Goal: Download file/media

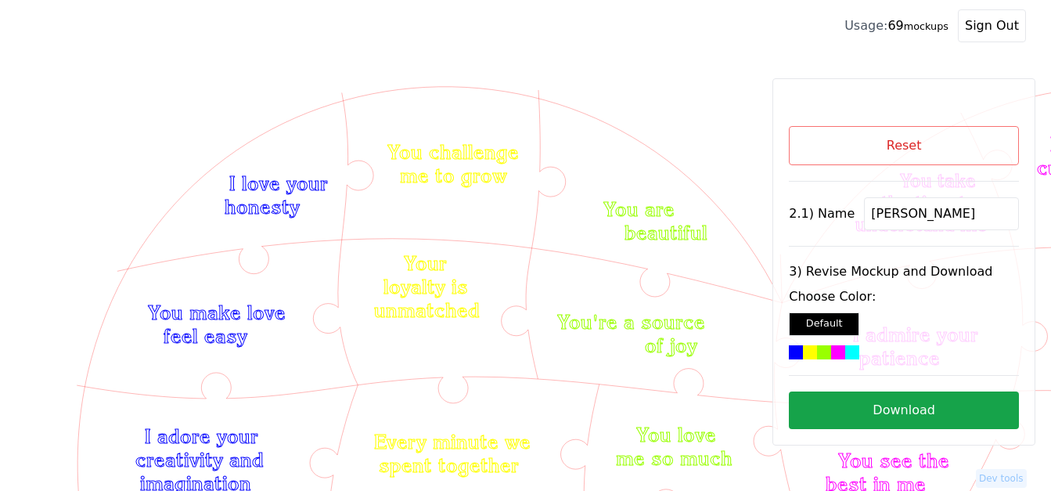
click at [925, 150] on button "Reset" at bounding box center [904, 145] width 230 height 39
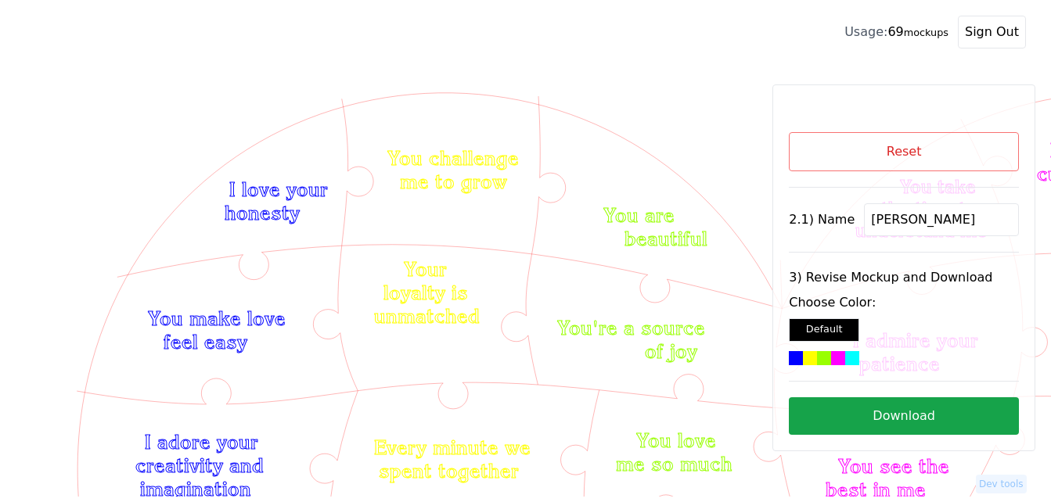
scroll to position [374, 0]
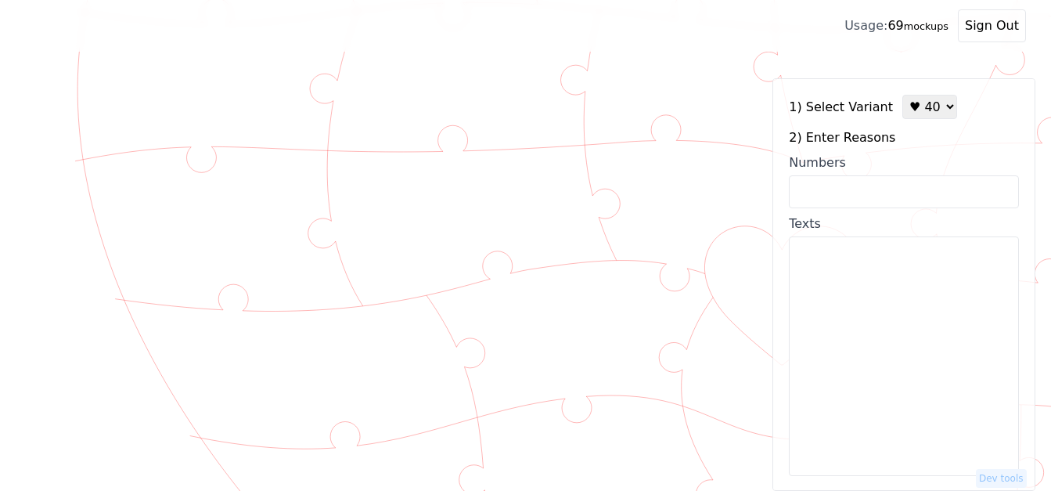
click at [908, 110] on select "♥ 12 ♥ 18 ♥ 28 ♥ 40 ♥ 50 ♥ 60 ♥ 70" at bounding box center [929, 107] width 55 height 24
select select "1"
click at [902, 95] on select "♥ 12 ♥ 18 ♥ 28 ♥ 40 ♥ 50 ♥ 60 ♥ 70" at bounding box center [929, 107] width 55 height 24
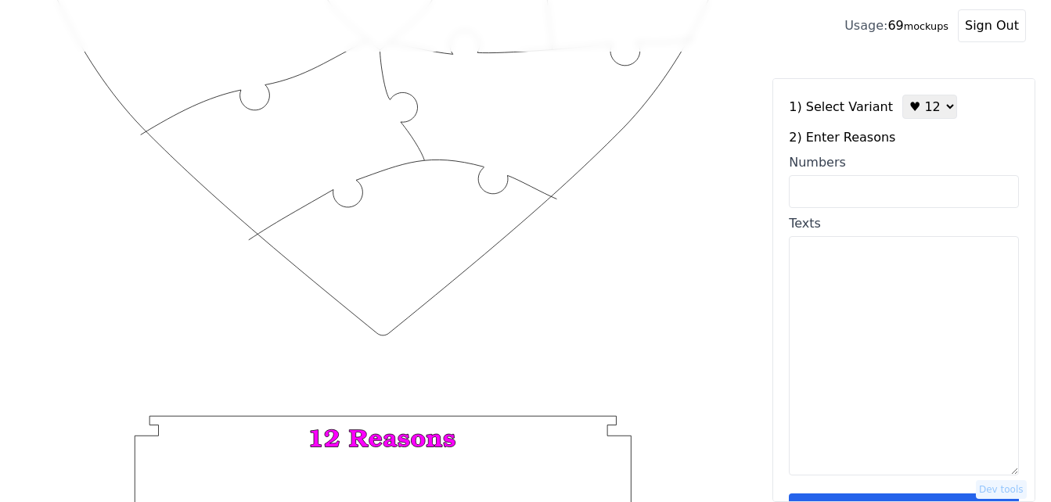
click at [879, 193] on input "Numbers" at bounding box center [904, 191] width 230 height 33
paste input "2, 18, 23, 35, 53, 55, 57, 58, 77, 78, 81, 96"
type input "2, 18, 23, 35, 53, 55, 57, 58, 77, 78, 81, 96"
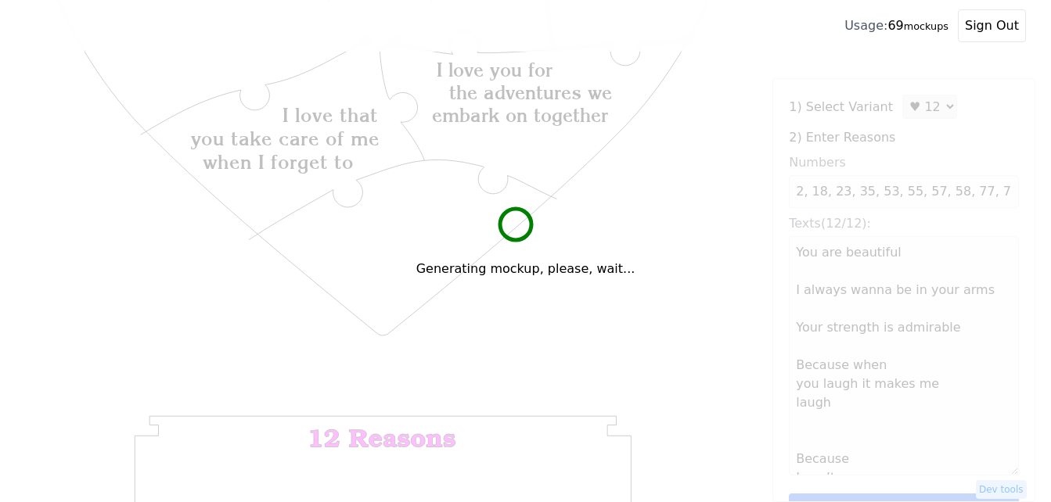
scroll to position [609, 0]
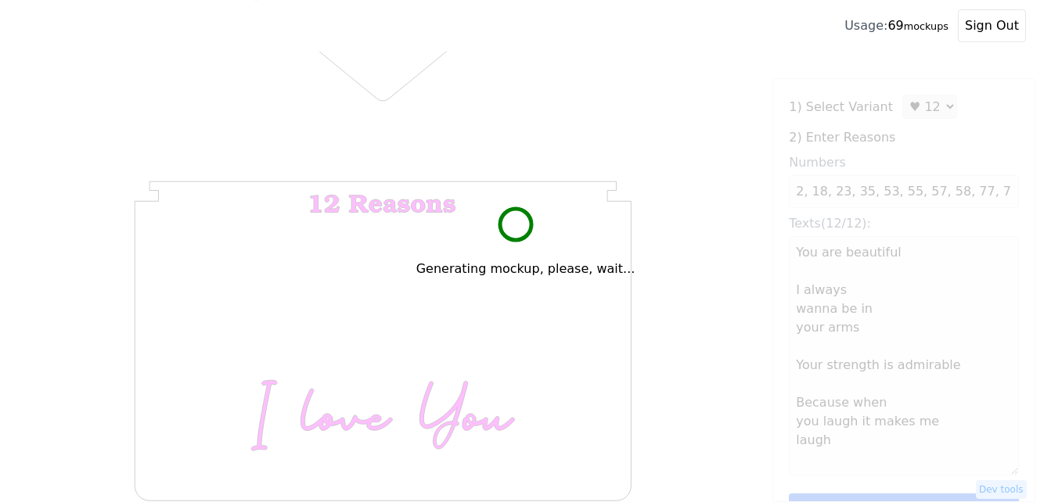
type textarea "You are beautiful I always wanna be in your arms Your strength is admirable Bec…"
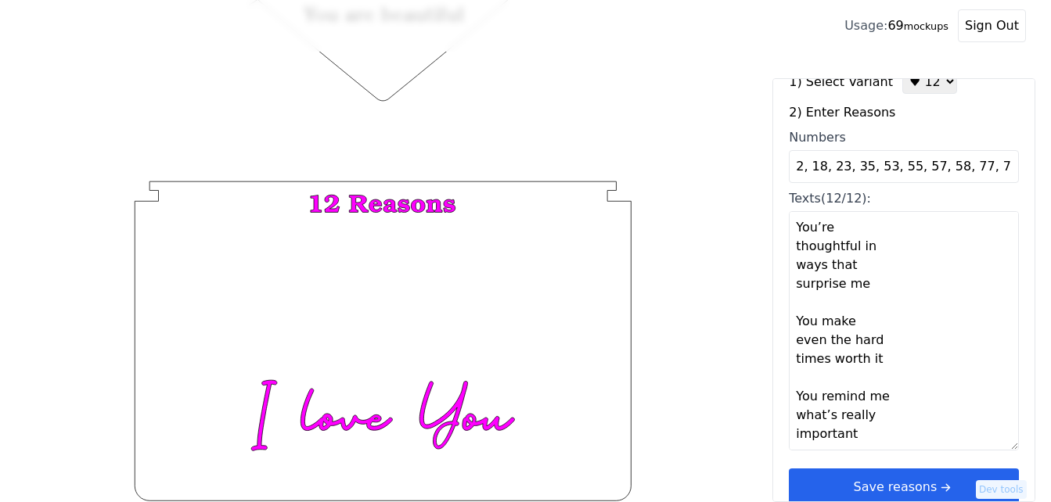
scroll to position [47, 0]
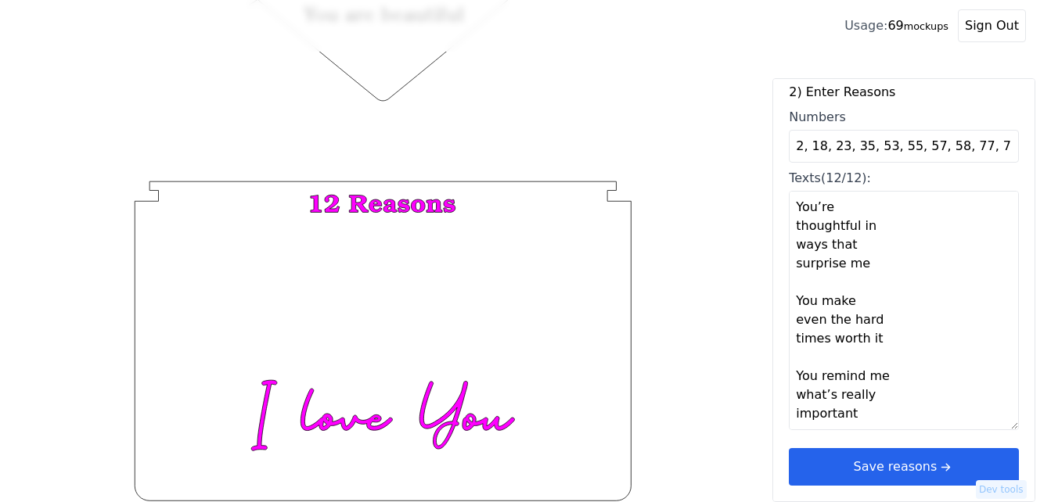
click at [922, 469] on button "Save reasons" at bounding box center [904, 467] width 230 height 38
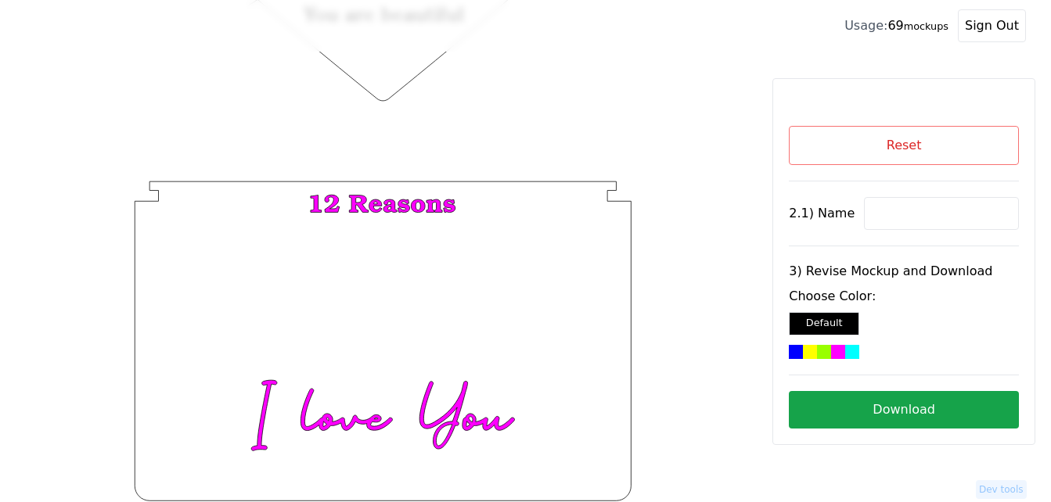
click at [902, 214] on input at bounding box center [941, 213] width 155 height 33
paste input "[PERSON_NAME]"
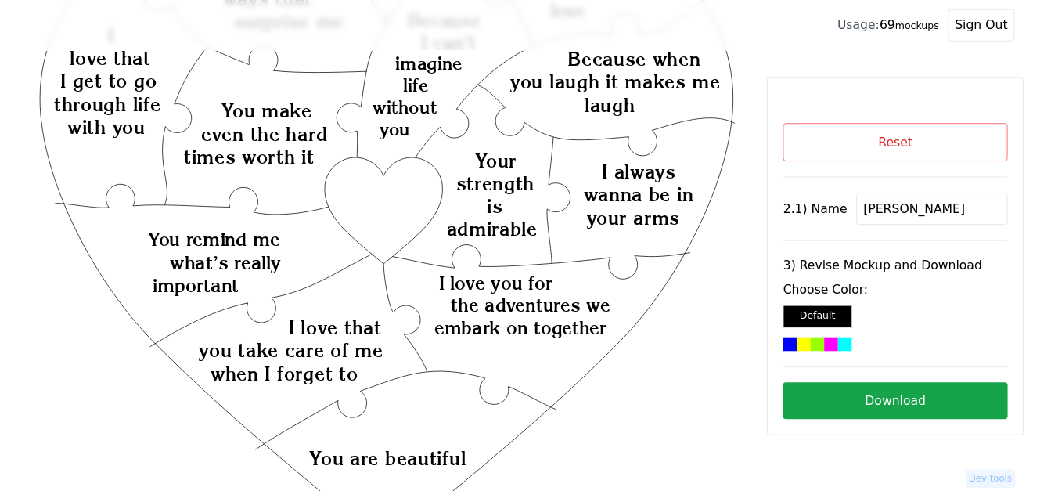
scroll to position [157, 0]
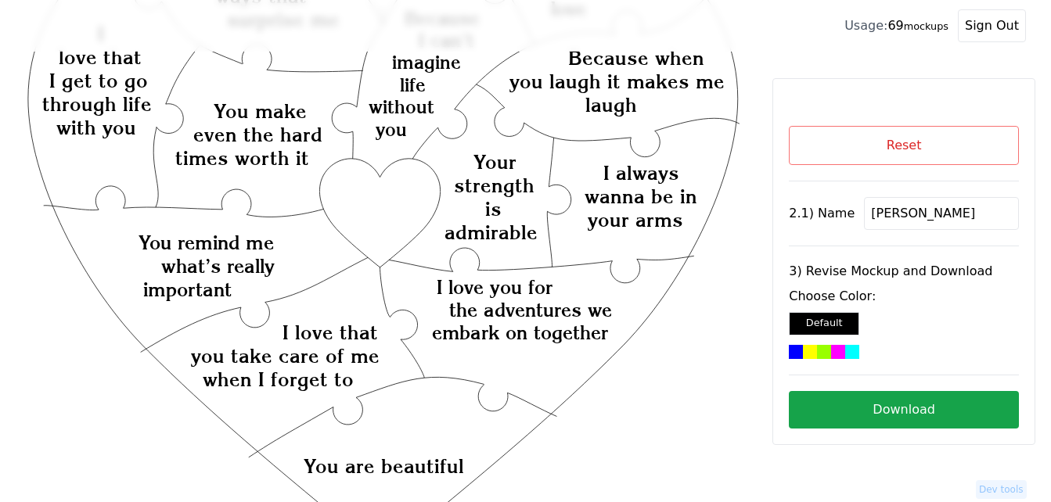
type input "[PERSON_NAME]"
click at [382, 221] on icon "Created with Snap Created with Snap Created with Snap I love you for the advent…" at bounding box center [383, 433] width 716 height 1044
click at [830, 345] on div at bounding box center [824, 352] width 14 height 14
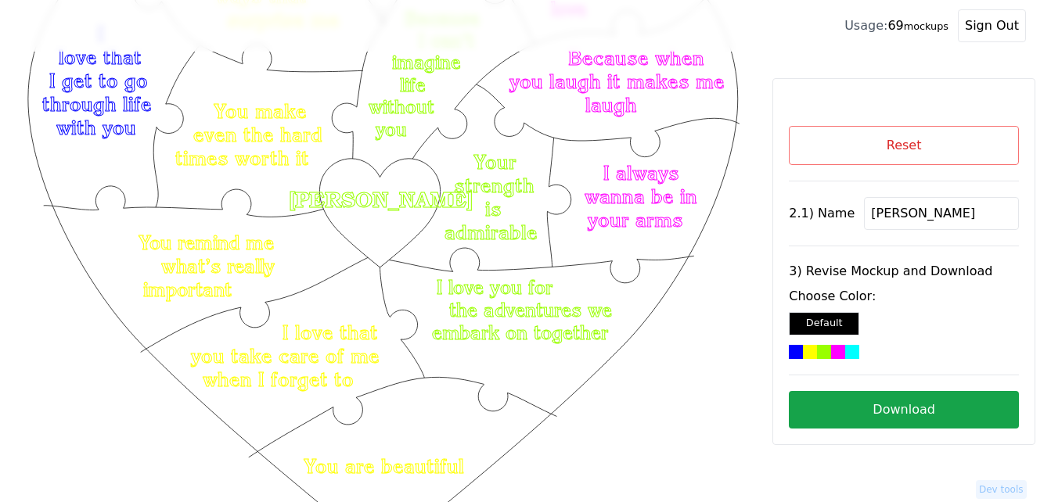
click at [945, 416] on button "Download" at bounding box center [904, 410] width 230 height 38
click at [992, 130] on button "Reset" at bounding box center [904, 145] width 230 height 39
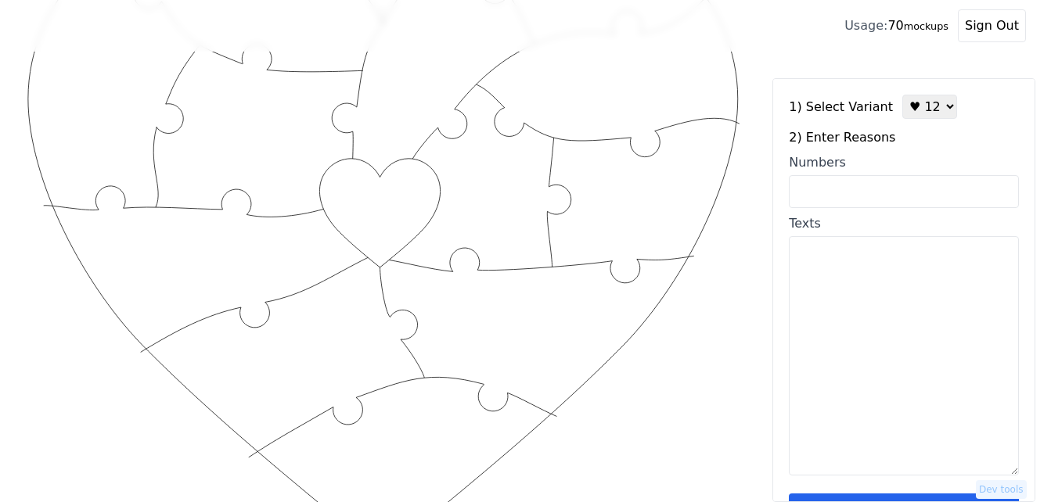
click at [912, 109] on select "♥ 12 ♥ 18 ♥ 28 ♥ 40 ♥ 50 ♥ 60 ♥ 70" at bounding box center [929, 107] width 55 height 24
select select "3"
click at [902, 95] on select "♥ 12 ♥ 18 ♥ 28 ♥ 40 ♥ 50 ♥ 60 ♥ 70" at bounding box center [929, 107] width 55 height 24
click at [905, 191] on input "Numbers" at bounding box center [904, 191] width 230 height 33
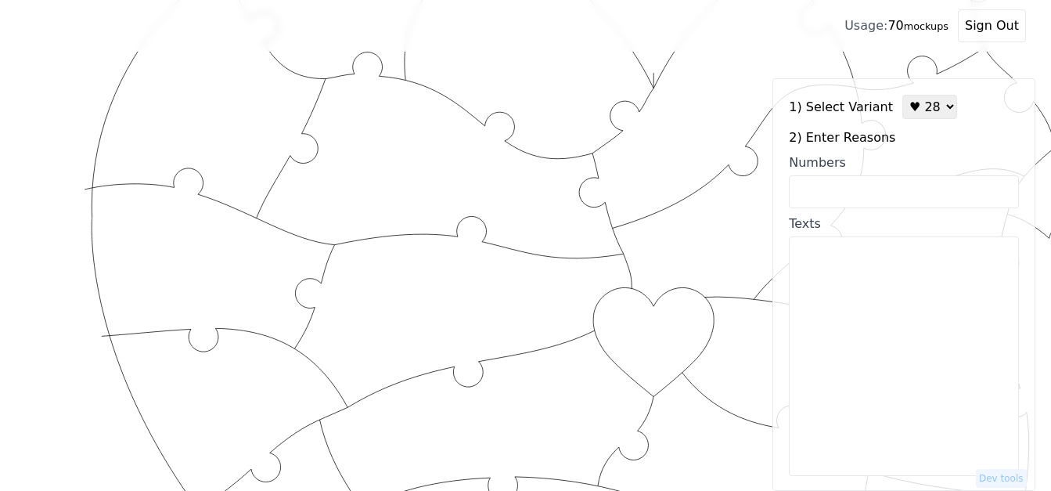
paste input "6, 9, 11, 12, 15, 21, 29, 30, 31, 37, 40, 46, 49, 53, 54, 55, 56, 71, 74, 75, 7…"
type input "6, 9, 11, 12, 15, 21, 29, 30, 31, 37, 40, 46, 49, 53, 54, 55, 56, 71, 74, 75, 7…"
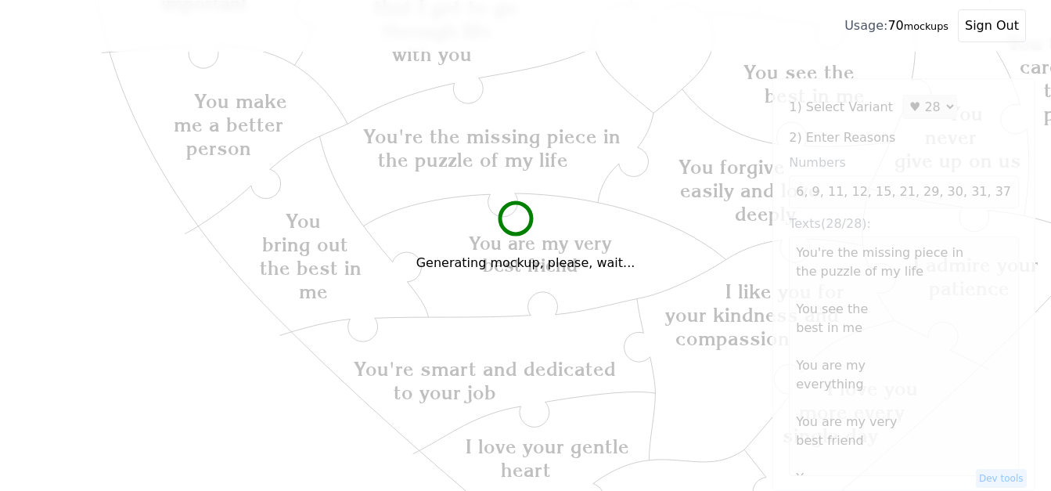
scroll to position [313, 0]
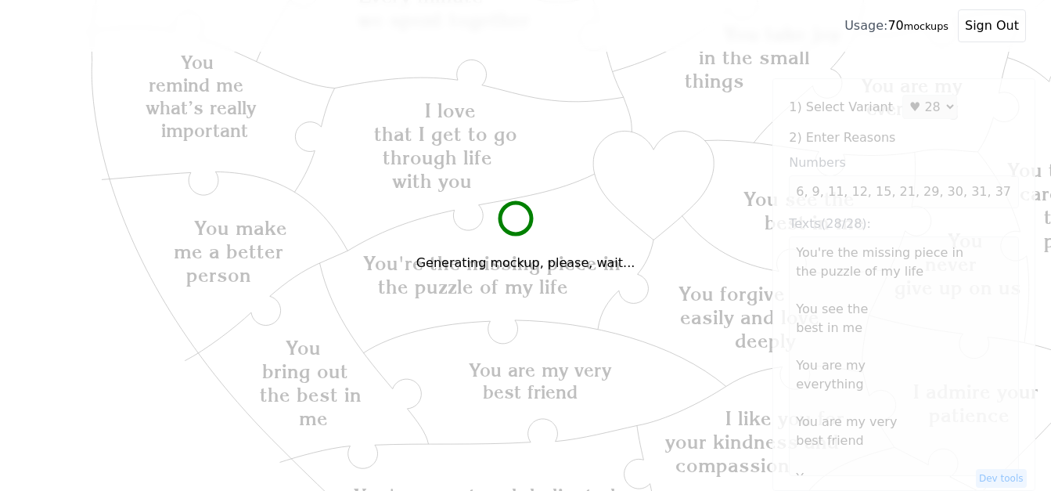
type textarea "You're the missing piece in the puzzle of my life You see the best in me You ar…"
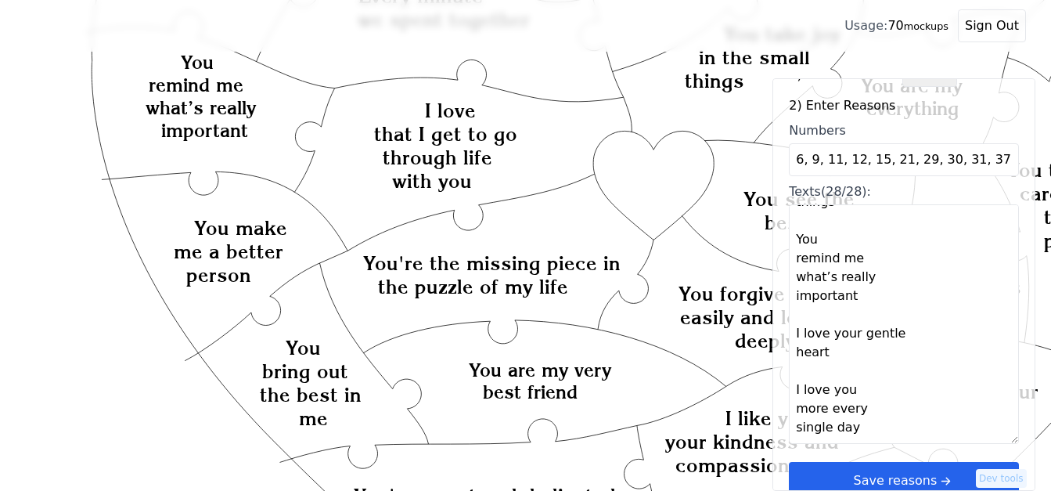
scroll to position [47, 0]
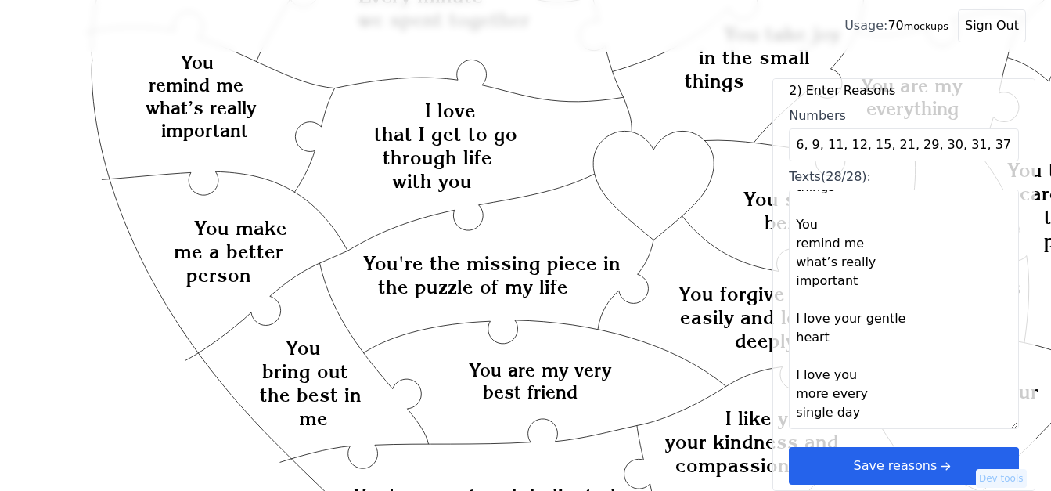
click at [911, 472] on button "Save reasons" at bounding box center [904, 466] width 230 height 38
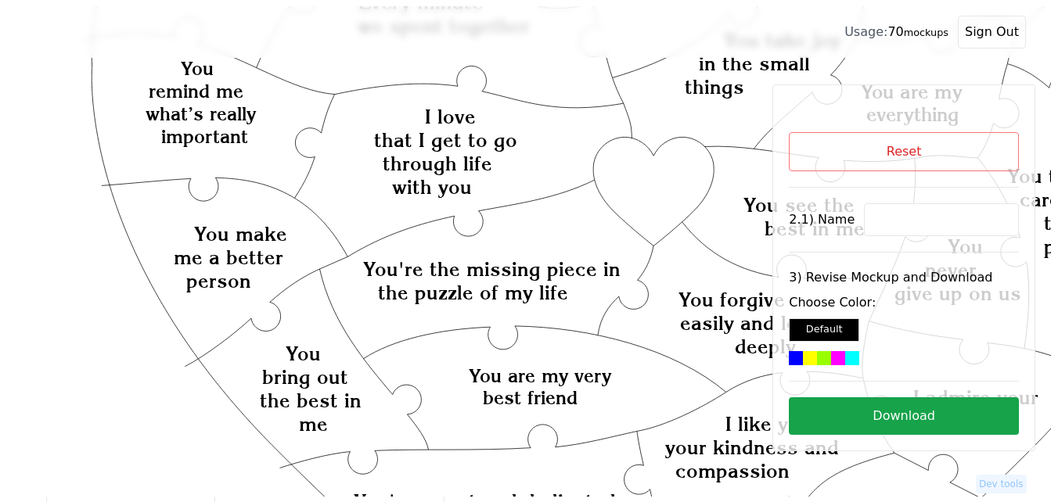
scroll to position [0, 0]
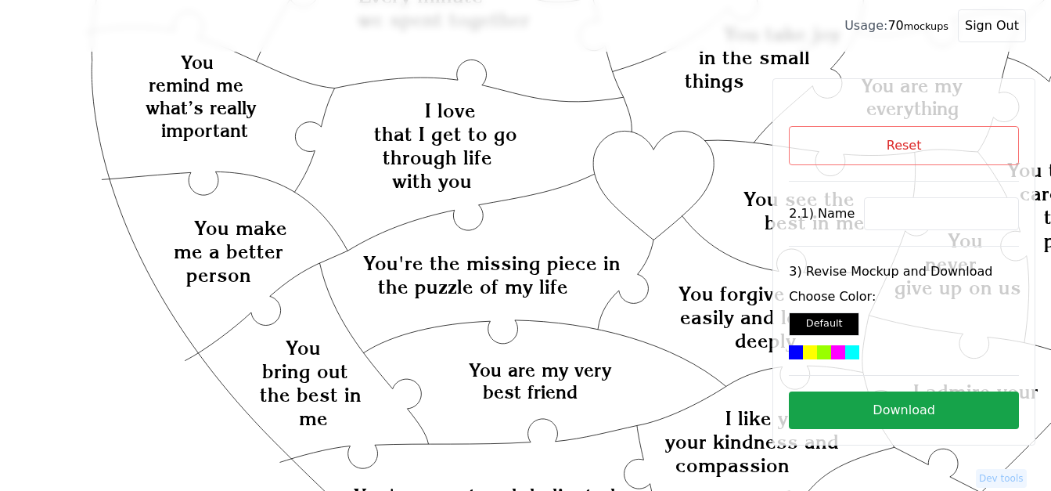
click at [880, 202] on input at bounding box center [941, 213] width 155 height 33
paste input "[PERSON_NAME]"
type input "[PERSON_NAME]"
click at [668, 178] on icon "Created with Snap Created with Snap Created with Snap You're the missing piece …" at bounding box center [625, 449] width 1201 height 1390
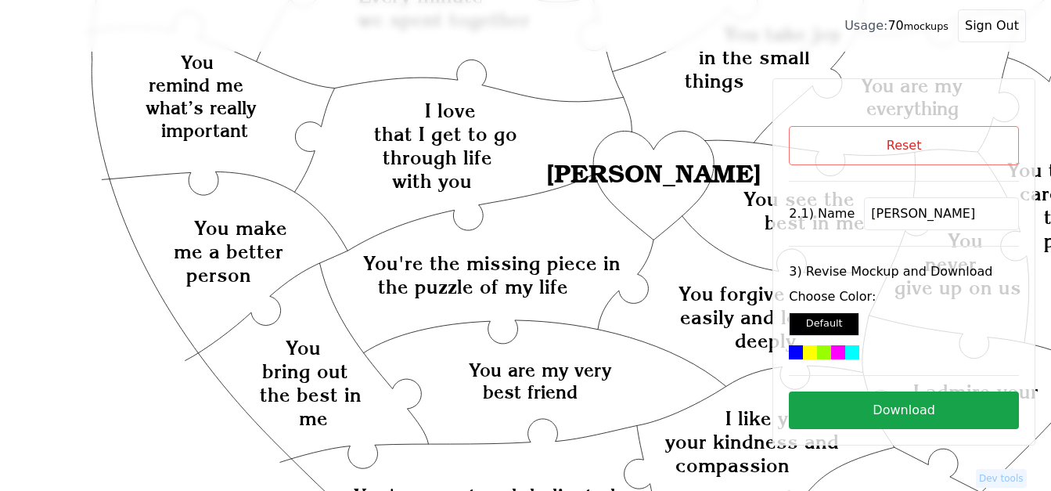
click at [838, 355] on div at bounding box center [838, 352] width 14 height 14
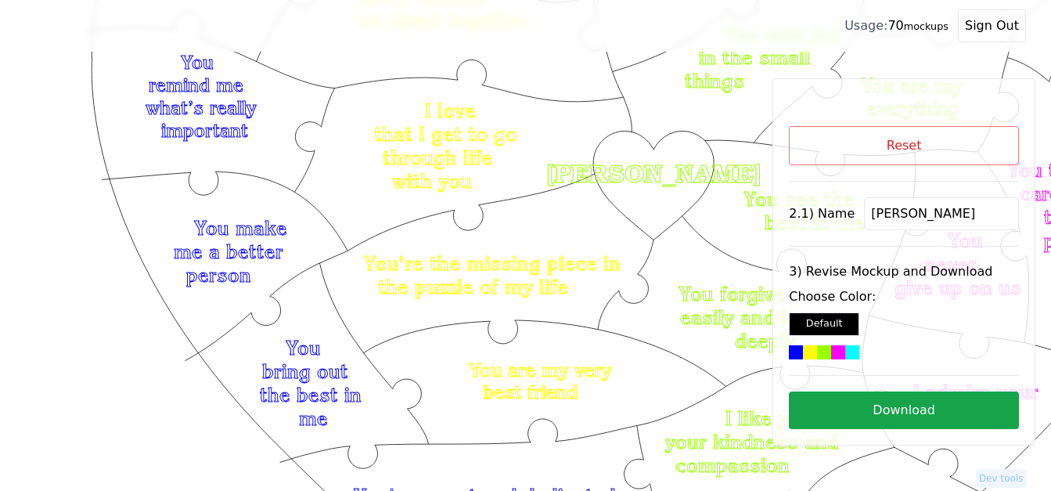
click at [916, 398] on button "Download" at bounding box center [904, 410] width 230 height 38
click at [942, 401] on button "Download" at bounding box center [904, 410] width 230 height 38
click at [907, 149] on button "Reset" at bounding box center [904, 145] width 230 height 39
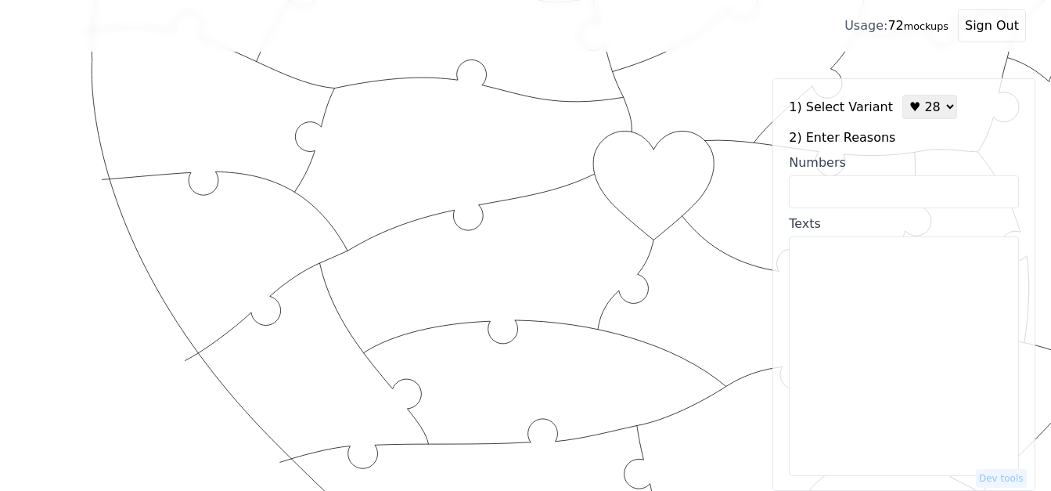
click at [930, 109] on select "♥ 12 ♥ 18 ♥ 28 ♥ 40 ♥ 50 ♥ 60 ♥ 70" at bounding box center [929, 107] width 55 height 24
select select "1"
click at [902, 95] on select "♥ 12 ♥ 18 ♥ 28 ♥ 40 ♥ 50 ♥ 60 ♥ 70" at bounding box center [929, 107] width 55 height 24
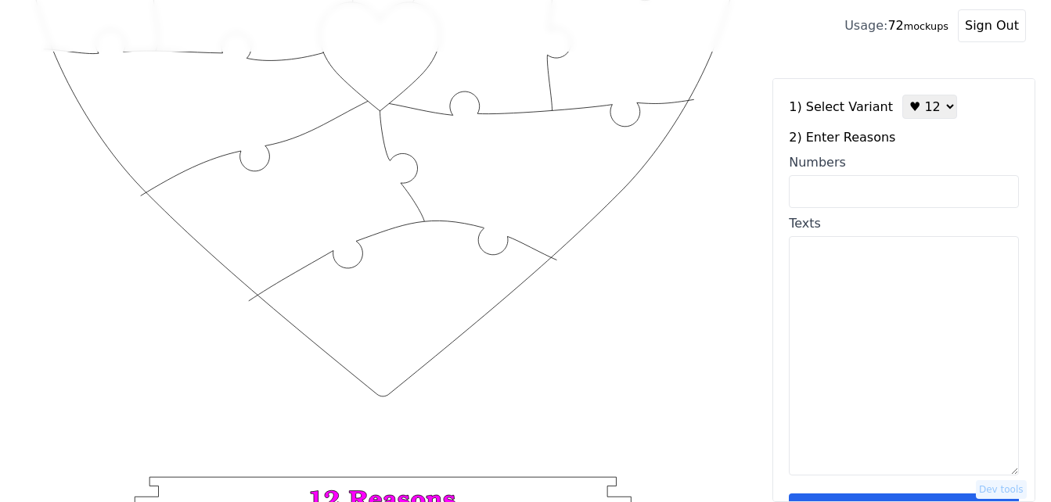
click at [872, 192] on input "Numbers" at bounding box center [904, 191] width 230 height 33
drag, startPoint x: 871, startPoint y: 191, endPoint x: 860, endPoint y: 202, distance: 15.5
paste input "1,5,9,12,16,41,43,52,56,70,76,94"
type input "1,5,9,12,16,41,43,52,56,70,76,94"
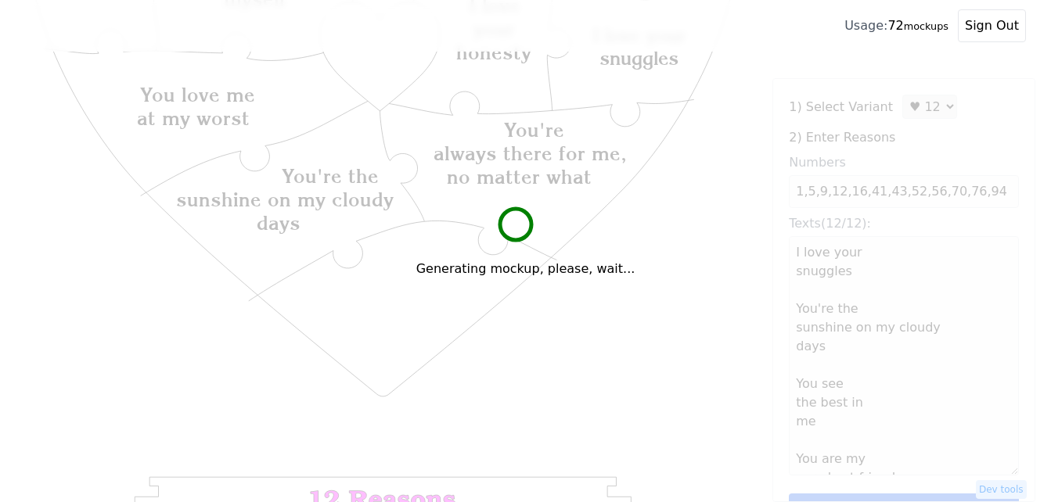
type textarea "I love your snuggles You're the sunshine on my cloudy days You see the best in …"
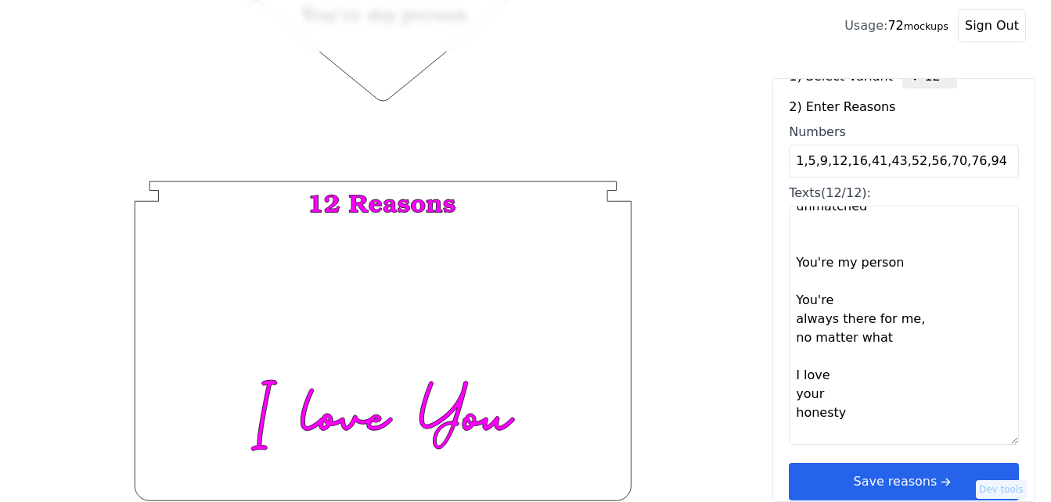
scroll to position [47, 0]
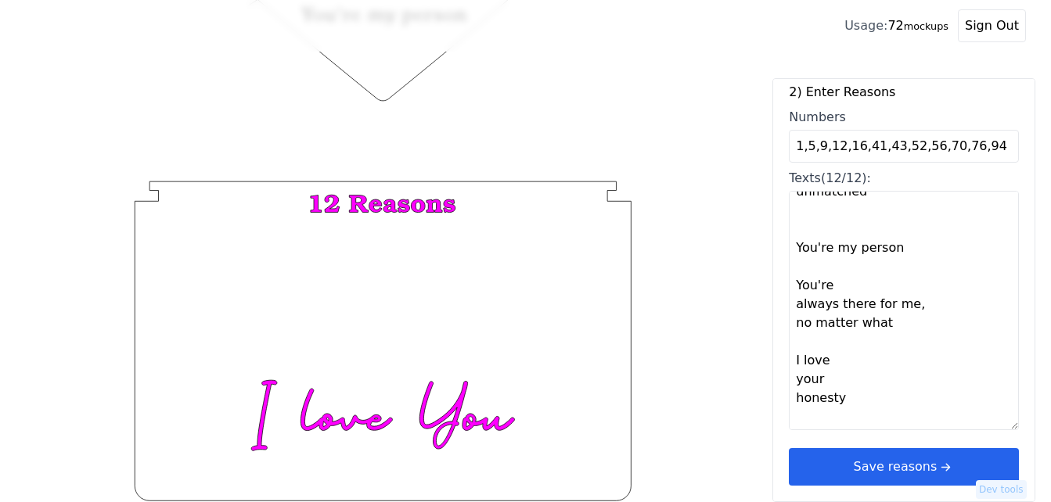
click at [908, 468] on button "Save reasons" at bounding box center [904, 467] width 230 height 38
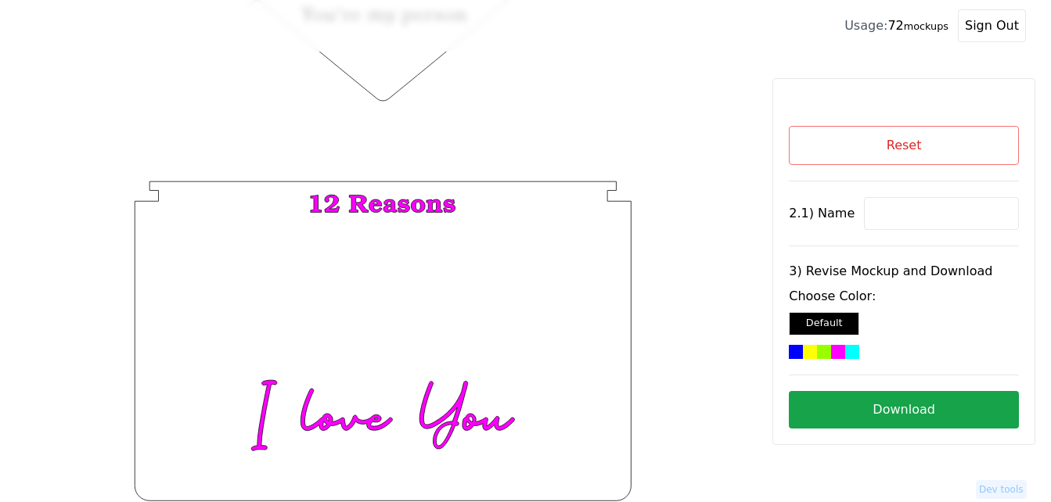
click at [895, 217] on input at bounding box center [941, 213] width 155 height 33
paste input "[PERSON_NAME]"
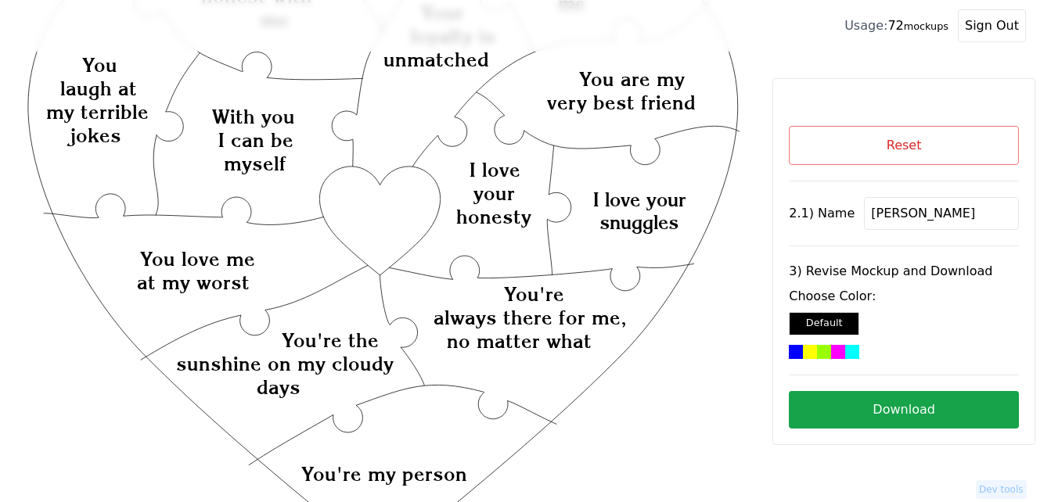
scroll to position [139, 0]
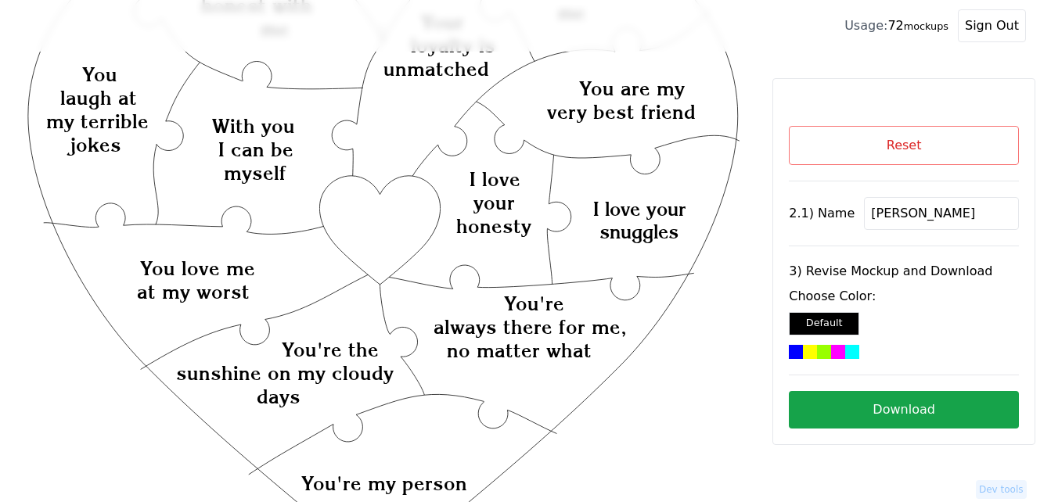
type input "[PERSON_NAME]"
click at [383, 215] on icon "Created with Snap Created with Snap Created with Snap You're always there for m…" at bounding box center [383, 450] width 716 height 1044
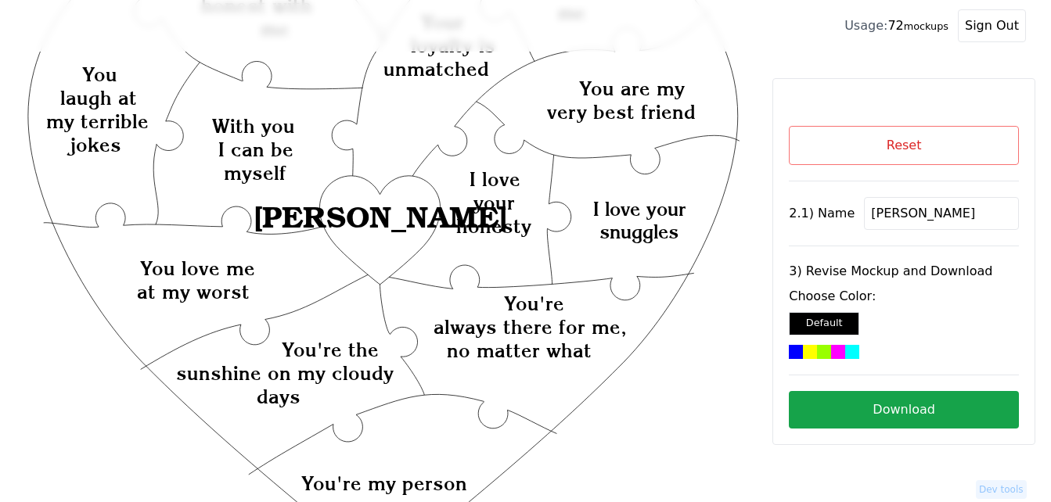
click at [837, 349] on div at bounding box center [838, 352] width 14 height 14
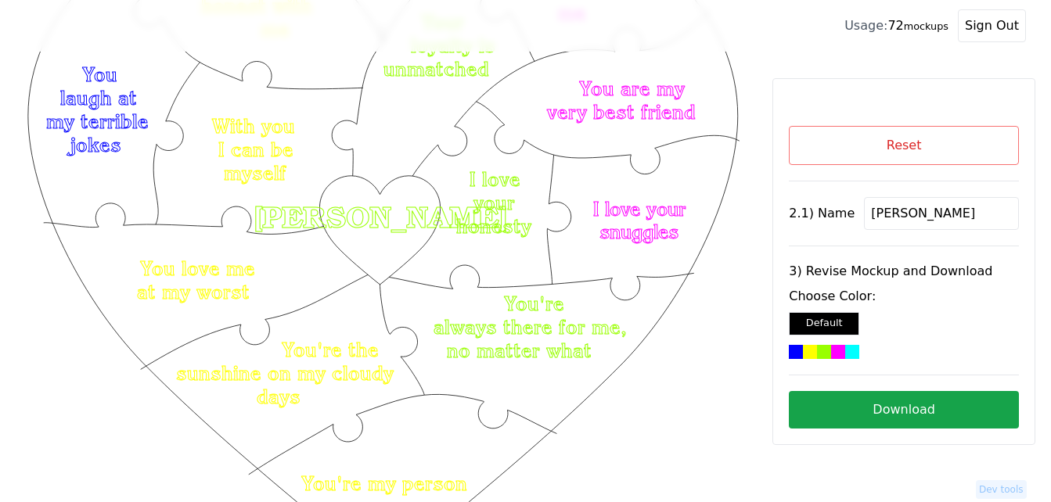
click at [949, 401] on button "Download" at bounding box center [904, 410] width 230 height 38
